Goal: Information Seeking & Learning: Check status

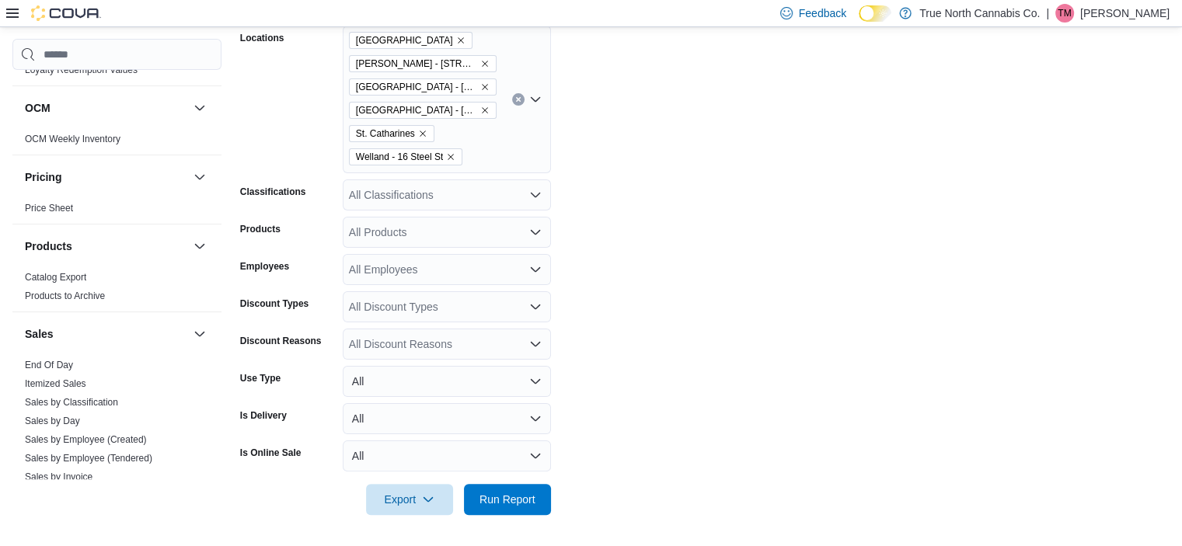
scroll to position [933, 0]
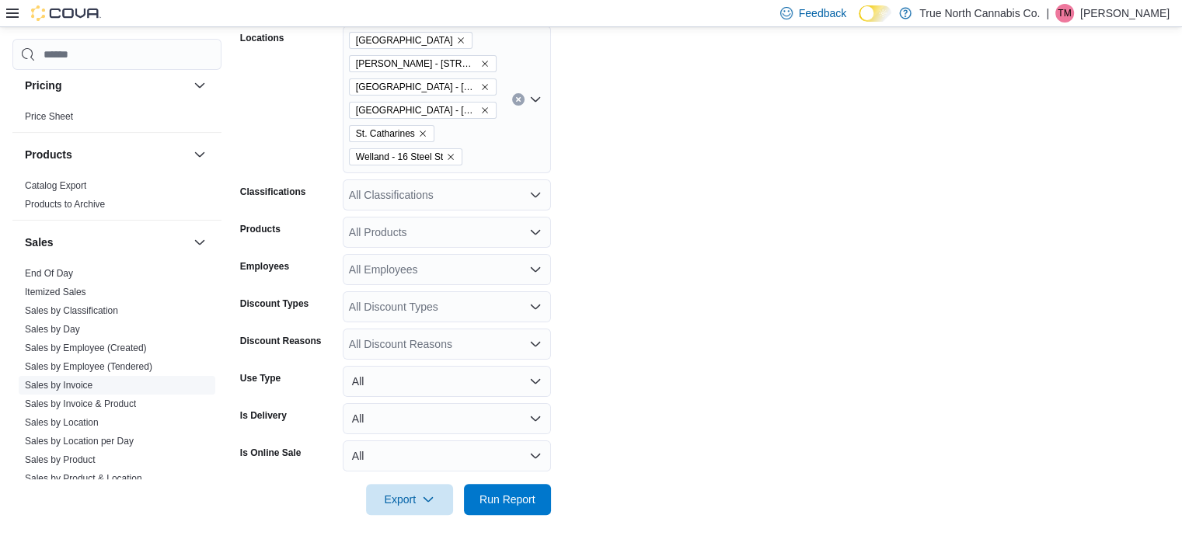
click at [71, 381] on link "Sales by Invoice" at bounding box center [59, 385] width 68 height 11
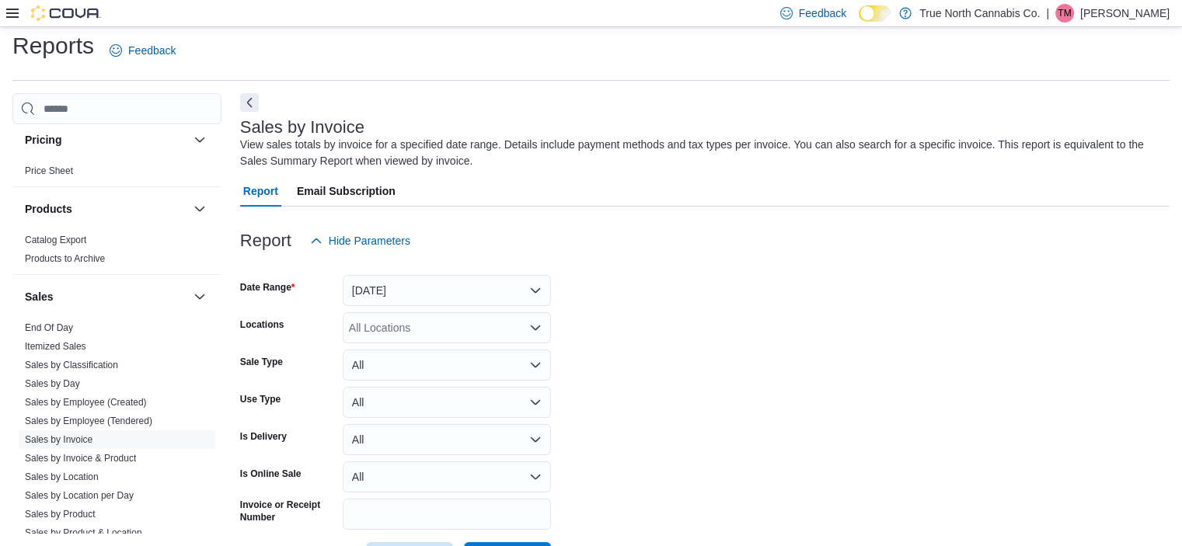
scroll to position [52, 0]
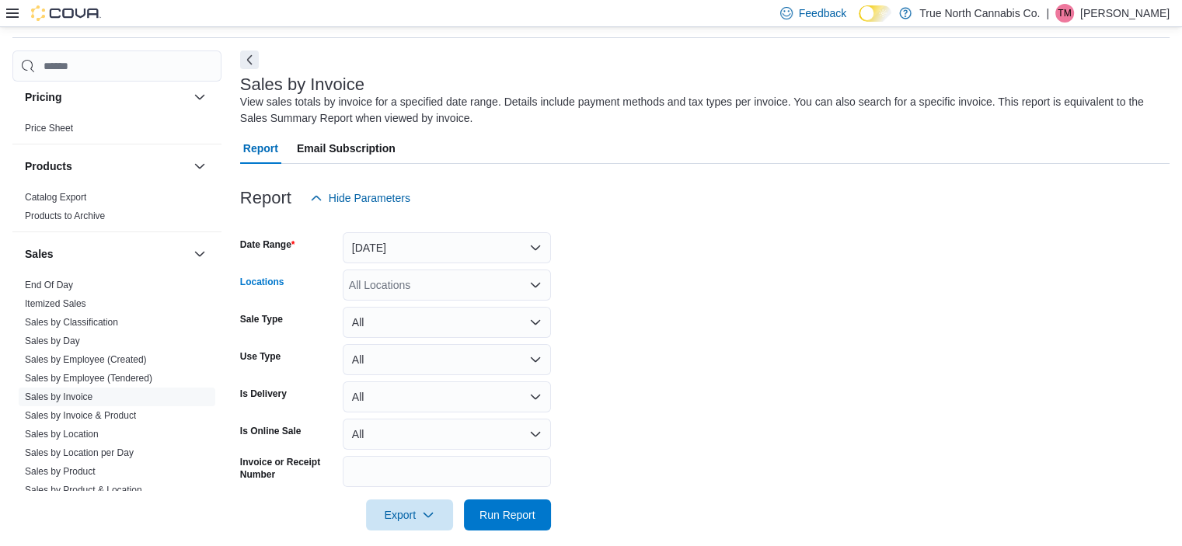
click at [430, 280] on div "All Locations" at bounding box center [447, 285] width 208 height 31
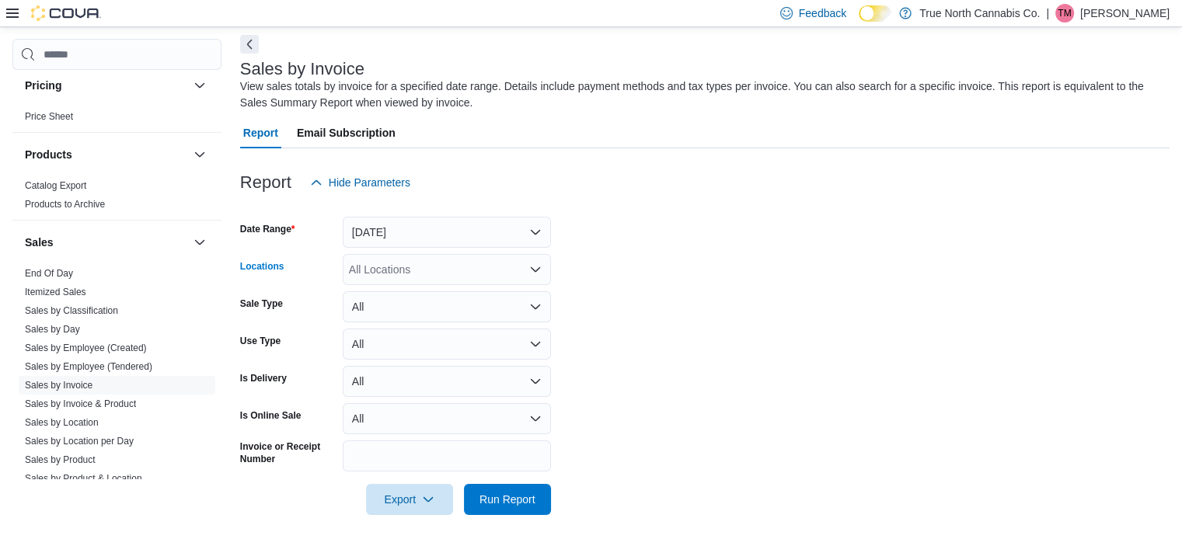
scroll to position [0, 0]
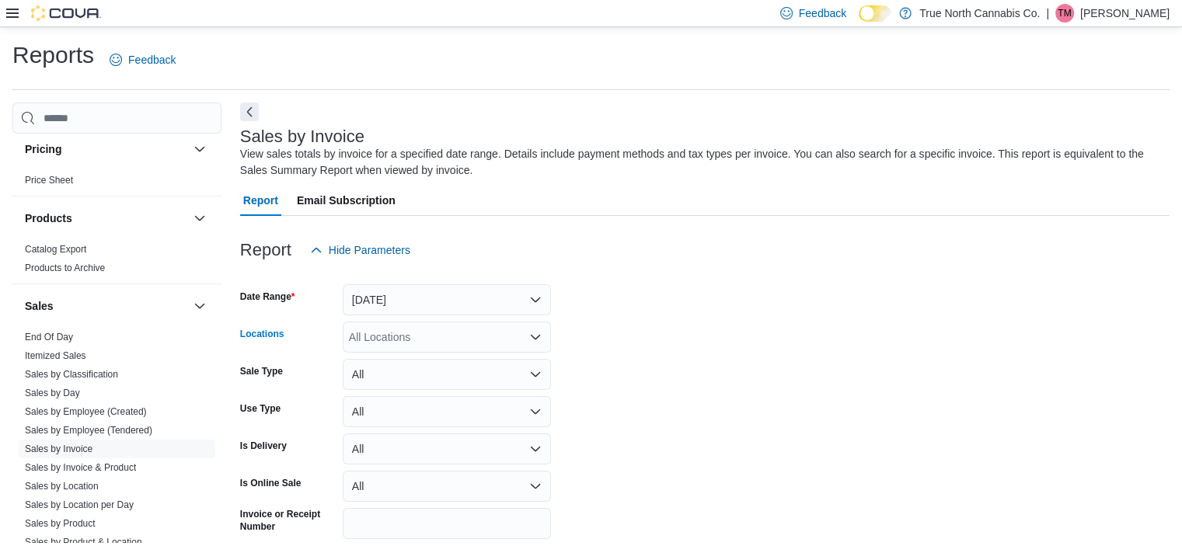
click at [472, 338] on div "All Locations Combo box. Selected. Combo box input. All Locations. Type some te…" at bounding box center [447, 337] width 208 height 31
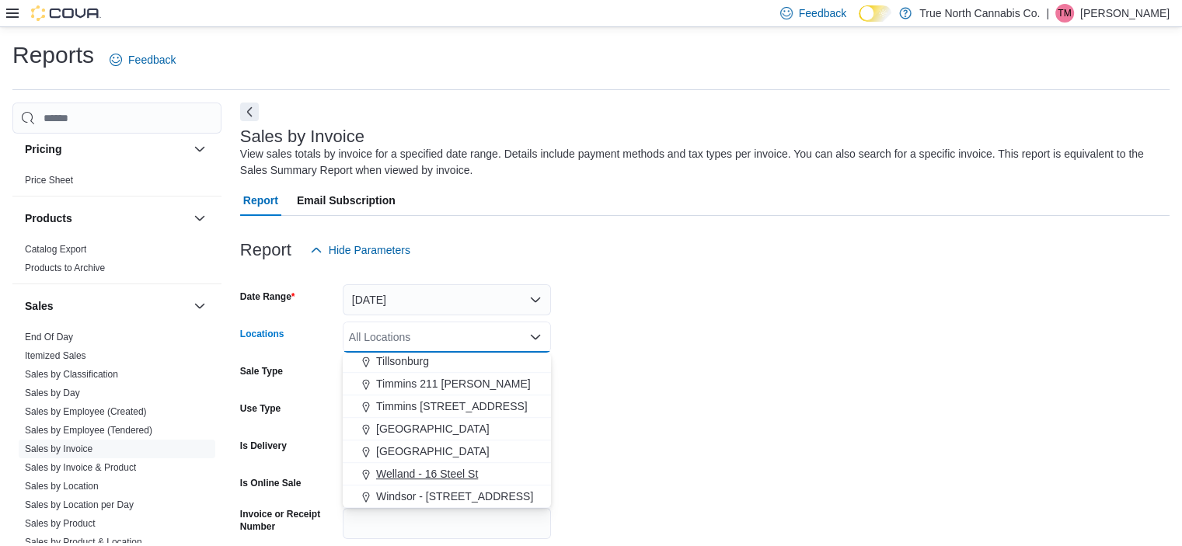
click at [446, 472] on span "Welland - 16 Steel St" at bounding box center [427, 474] width 102 height 16
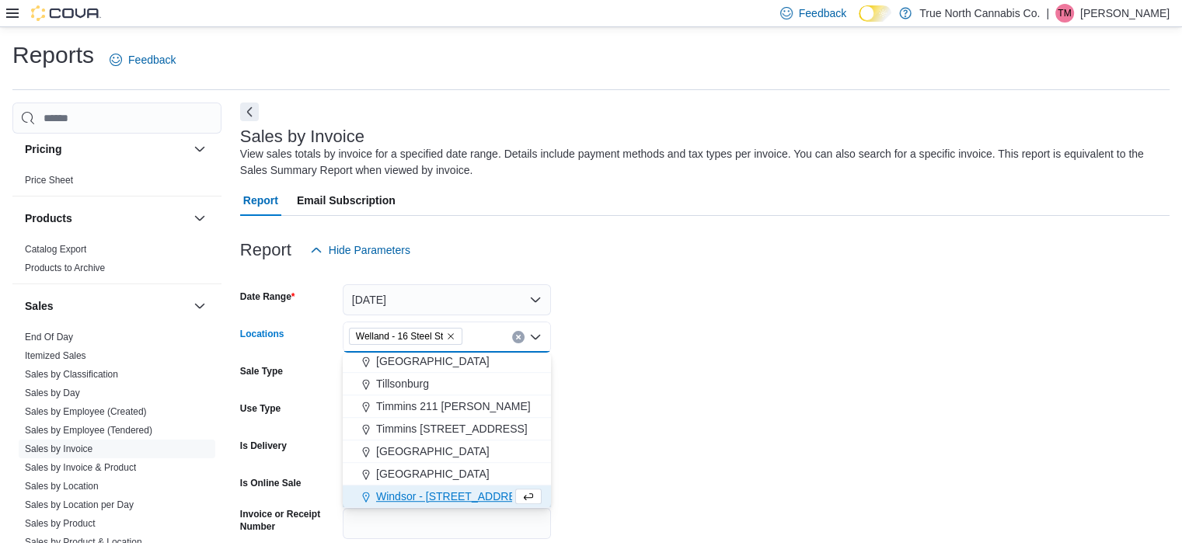
scroll to position [1129, 0]
click at [734, 404] on form "Date Range Yesterday Locations Welland - 16 Steel St Combo box. Selected. Wella…" at bounding box center [705, 424] width 930 height 317
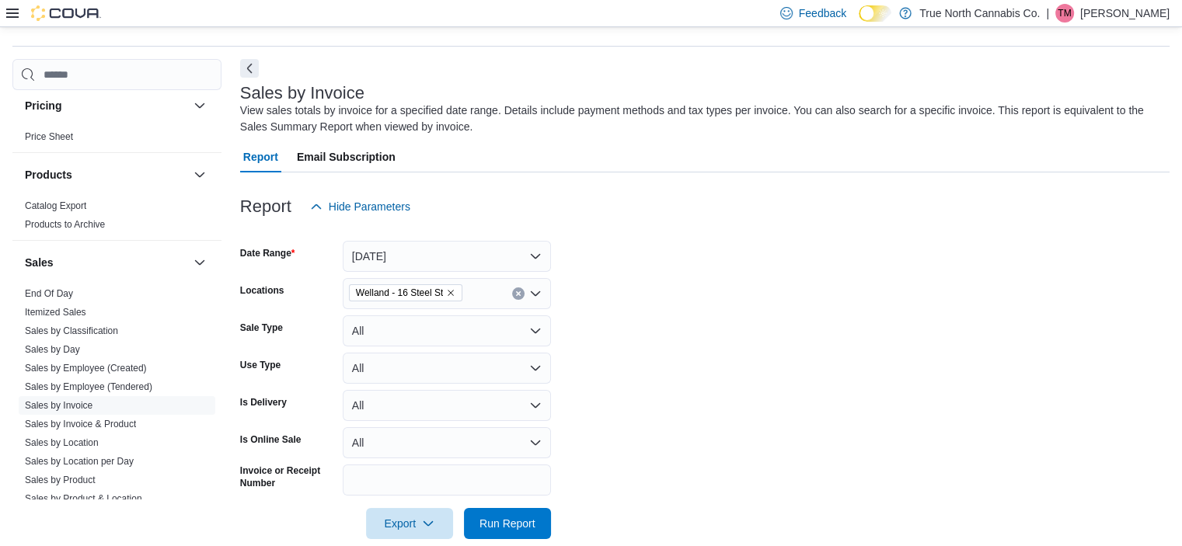
scroll to position [68, 0]
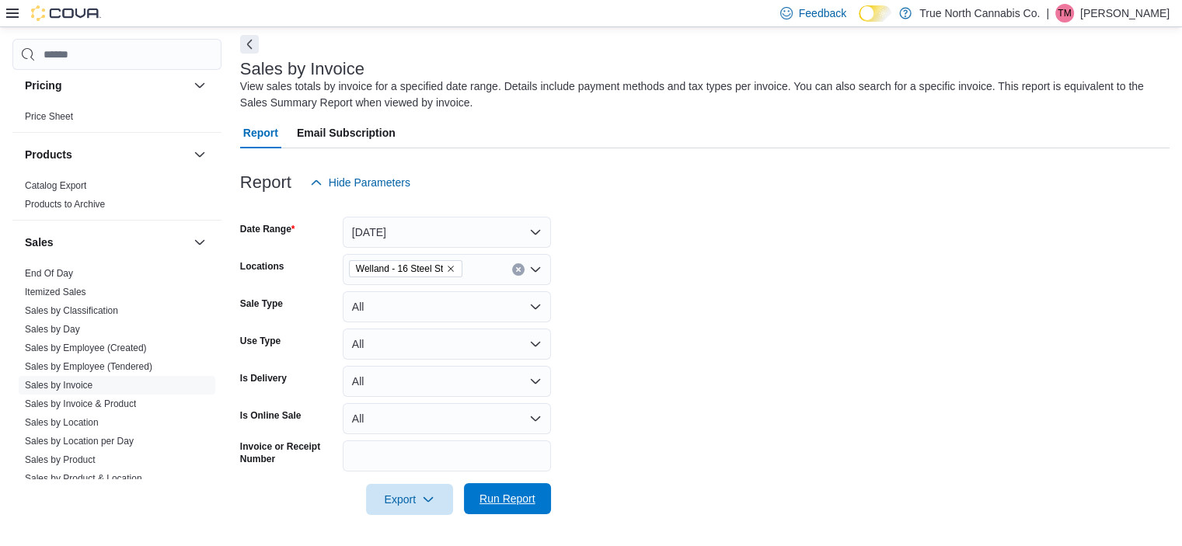
click at [488, 491] on span "Run Report" at bounding box center [507, 498] width 68 height 31
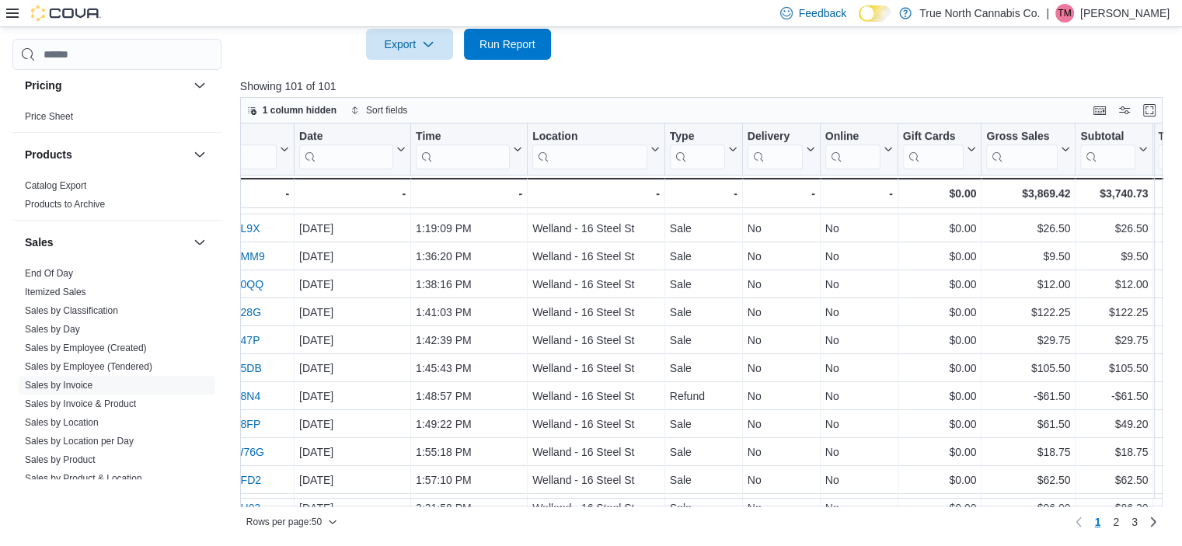
scroll to position [777, 138]
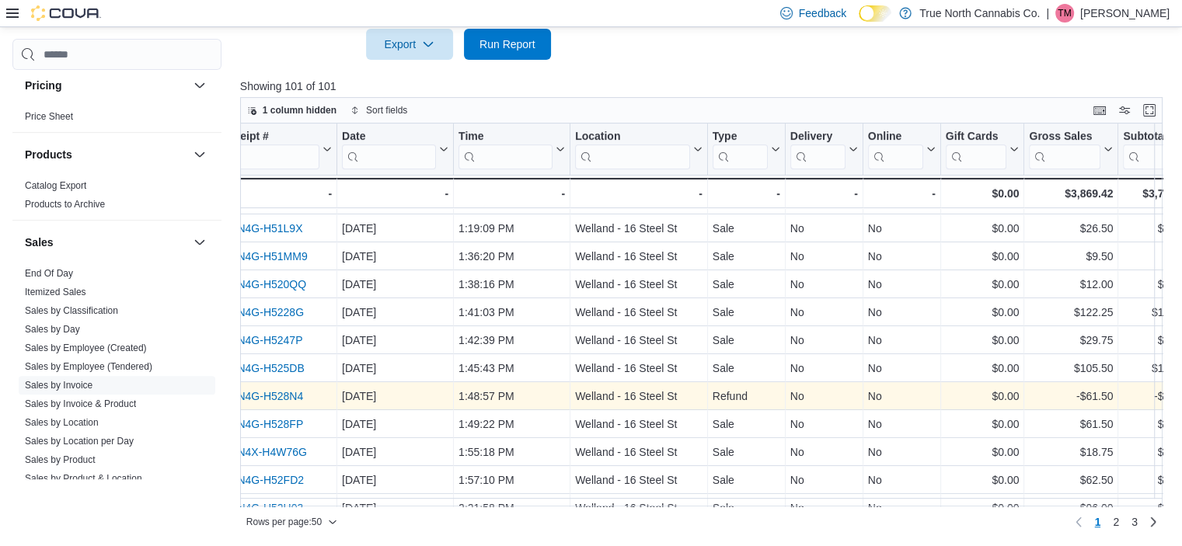
click at [292, 395] on link "IN8N4G-H528N4" at bounding box center [261, 396] width 83 height 12
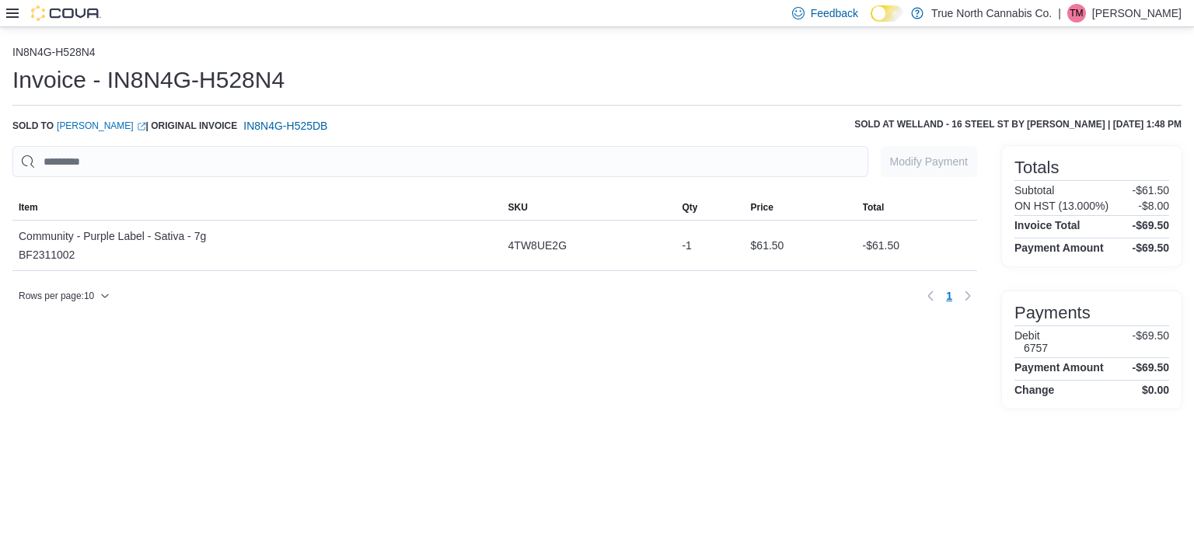
click at [79, 118] on h6 "Sold to [PERSON_NAME] (opens in a new tab or window) | Original Invoice IN8N4G-…" at bounding box center [172, 126] width 321 height 16
click at [82, 130] on link "[PERSON_NAME] (opens in a new tab or window)" at bounding box center [101, 126] width 89 height 12
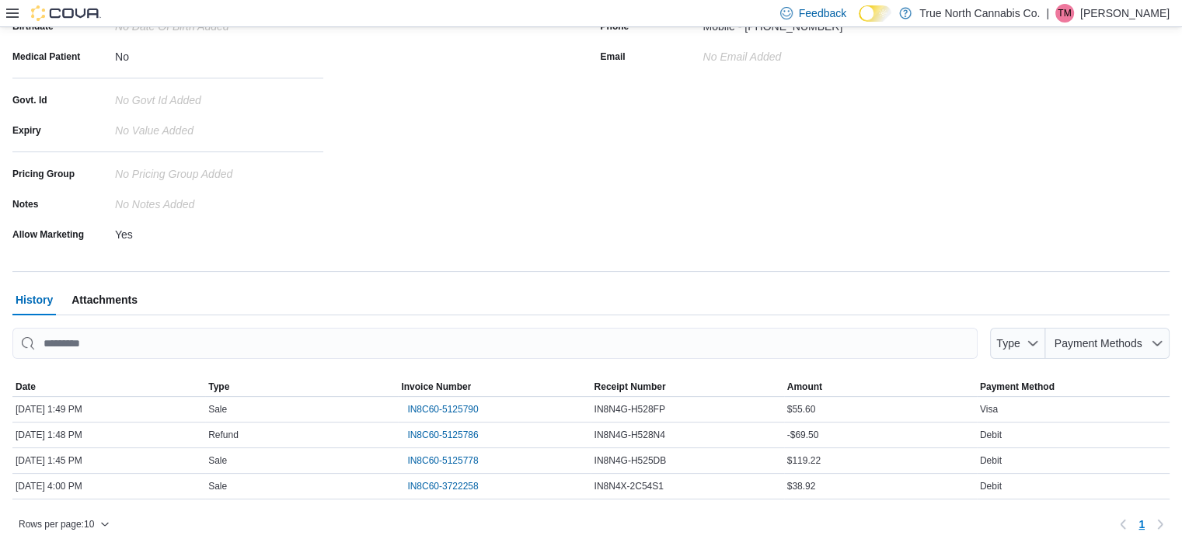
scroll to position [266, 0]
click at [442, 458] on span "IN8C60-5125778" at bounding box center [442, 459] width 71 height 12
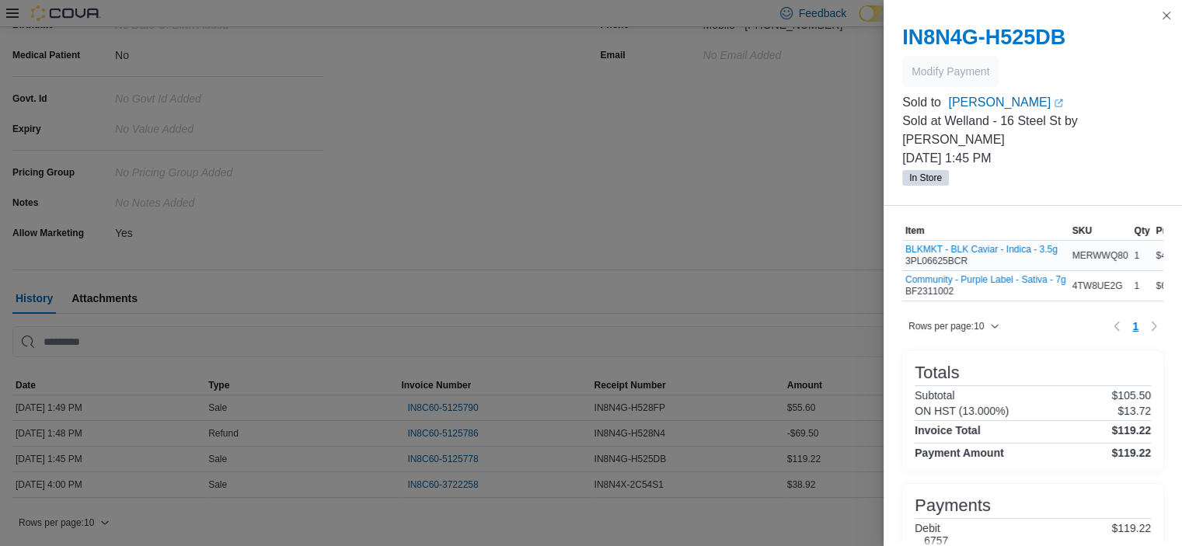
scroll to position [78, 0]
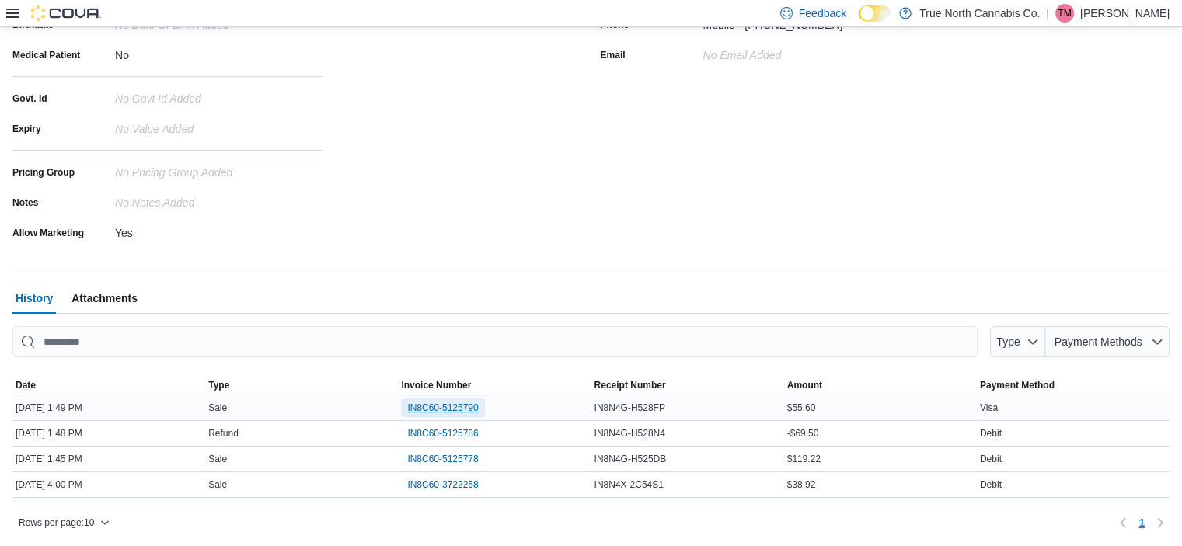
click at [438, 407] on span "IN8C60-5125790" at bounding box center [442, 408] width 71 height 12
click at [455, 484] on span "IN8C60-3722258" at bounding box center [442, 485] width 71 height 12
